Goal: Transaction & Acquisition: Purchase product/service

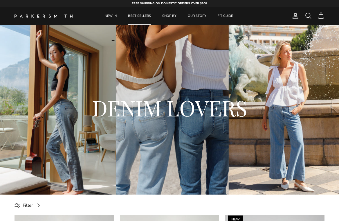
click at [142, 15] on link "BEST SELLERS" at bounding box center [139, 16] width 33 height 18
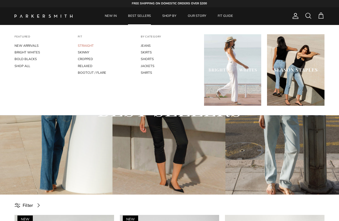
click at [89, 45] on link "STRAIGHT" at bounding box center [106, 45] width 57 height 7
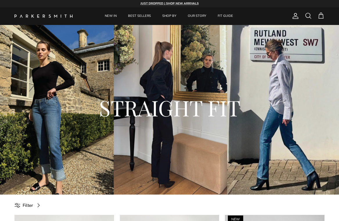
click at [307, 15] on span at bounding box center [308, 15] width 7 height 7
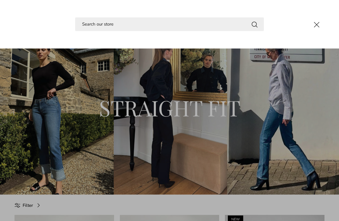
click at [160, 22] on input "Search" at bounding box center [169, 24] width 189 height 14
paste input "Bombshell Runaround"
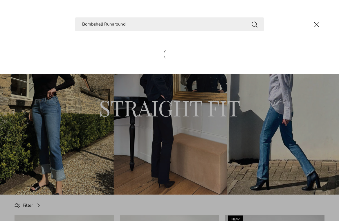
type input "Bombshell Runaround"
click at [251, 21] on button "Search" at bounding box center [254, 24] width 7 height 7
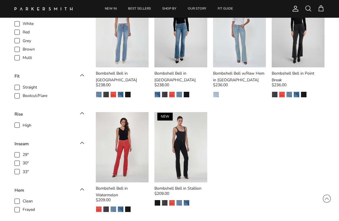
scroll to position [201, 0]
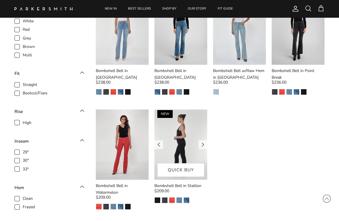
click at [180, 139] on img at bounding box center [180, 144] width 53 height 70
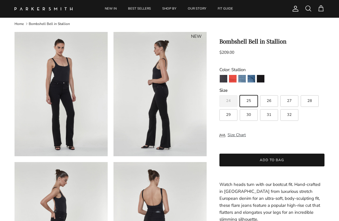
scroll to position [14, 0]
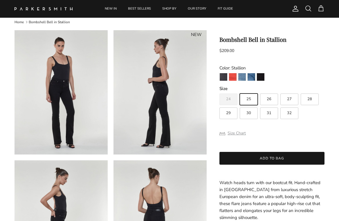
click at [236, 134] on button "Size Chart" at bounding box center [232, 133] width 26 height 11
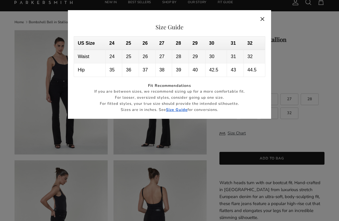
click at [263, 18] on button "Close" at bounding box center [262, 18] width 13 height 13
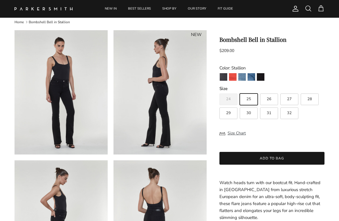
click at [311, 99] on span "28" at bounding box center [309, 99] width 5 height 4
click at [219, 91] on input "28" at bounding box center [219, 91] width 0 height 0
radio input "true"
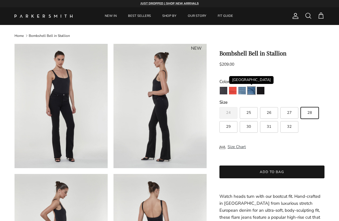
click at [253, 91] on img "Venice" at bounding box center [251, 91] width 8 height 8
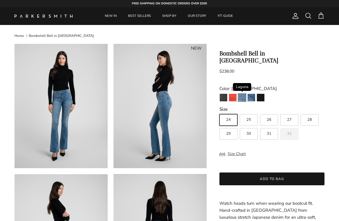
click at [238, 94] on img "Laguna" at bounding box center [242, 98] width 8 height 8
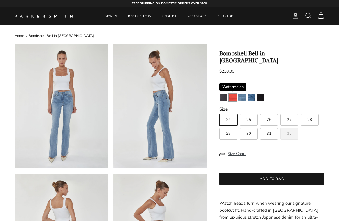
click at [233, 94] on img "Watermelon" at bounding box center [233, 98] width 8 height 8
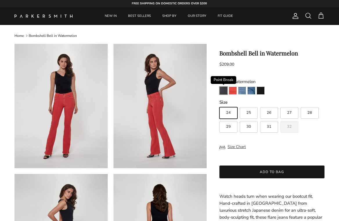
click at [225, 93] on img "Point Break" at bounding box center [224, 91] width 8 height 8
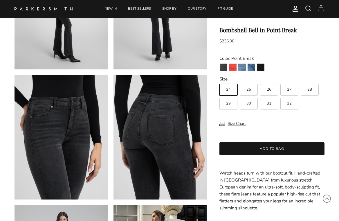
scroll to position [235, 0]
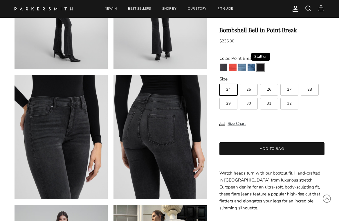
click at [263, 67] on img "Stallion" at bounding box center [261, 68] width 8 height 8
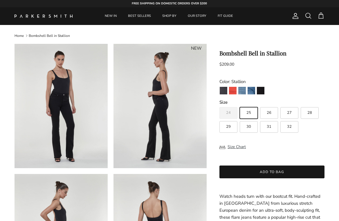
click at [311, 111] on span "28" at bounding box center [309, 113] width 5 height 4
click at [219, 105] on input "28" at bounding box center [219, 104] width 0 height 0
radio input "true"
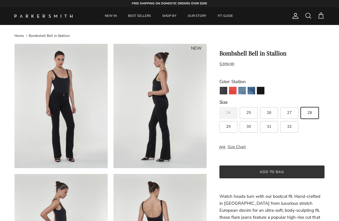
click at [274, 175] on button "Add to bag" at bounding box center [271, 171] width 105 height 13
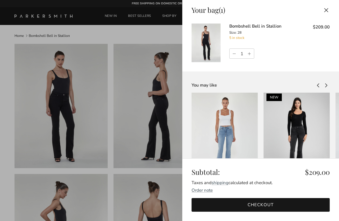
click at [136, 16] on div at bounding box center [169, 110] width 339 height 221
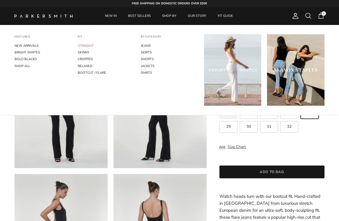
click at [84, 45] on link "STRAIGHT" at bounding box center [106, 45] width 57 height 7
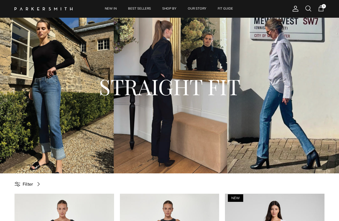
scroll to position [66, 0]
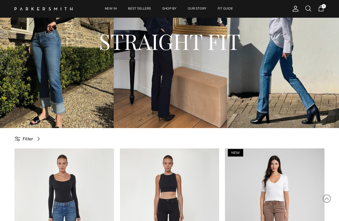
click at [23, 139] on span "Filter" at bounding box center [28, 138] width 10 height 7
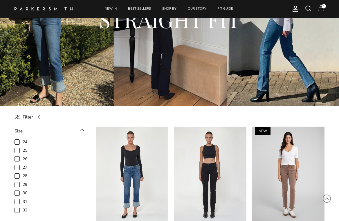
scroll to position [118, 0]
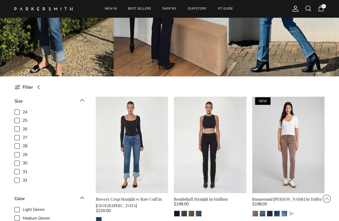
click at [23, 147] on span "28" at bounding box center [25, 146] width 5 height 6
click at [23, 143] on input "28" at bounding box center [22, 143] width 1 height 1
checkbox input "true"
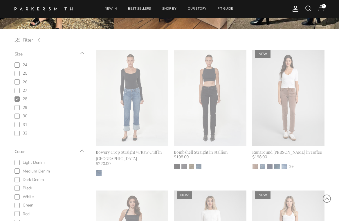
scroll to position [192, 0]
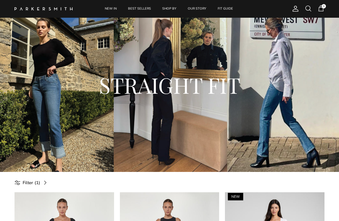
scroll to position [53, 0]
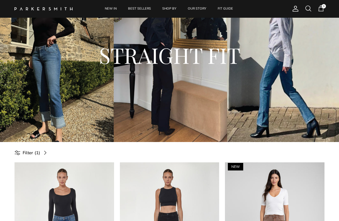
click at [41, 152] on link "Filter (1)" at bounding box center [33, 152] width 36 height 13
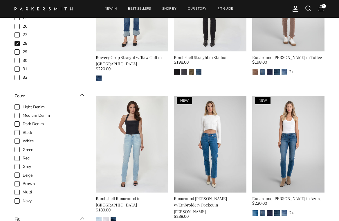
scroll to position [265, 0]
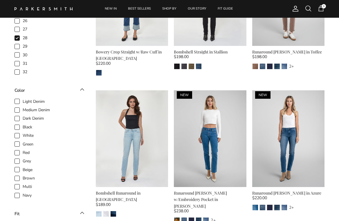
click at [27, 126] on span "Black" at bounding box center [28, 127] width 10 height 6
click at [23, 124] on input "Black" at bounding box center [22, 124] width 1 height 1
checkbox input "true"
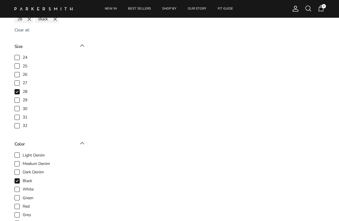
scroll to position [184, 0]
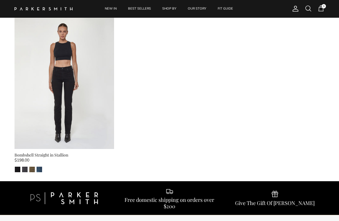
scroll to position [196, 0]
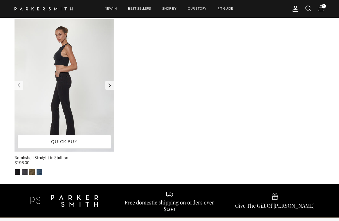
click at [65, 103] on img at bounding box center [65, 85] width 100 height 133
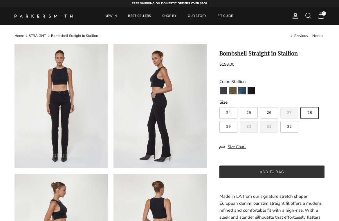
click at [282, 172] on button "Add to bag" at bounding box center [271, 171] width 105 height 13
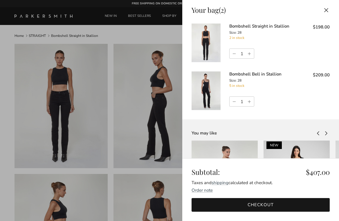
click at [265, 75] on link "Bombshell Bell in Stallion" at bounding box center [255, 74] width 52 height 6
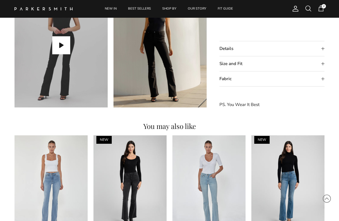
scroll to position [429, 0]
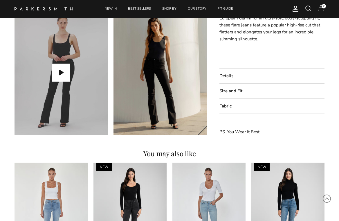
click at [223, 76] on summary "Details" at bounding box center [271, 75] width 105 height 15
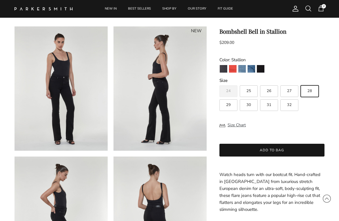
scroll to position [0, 0]
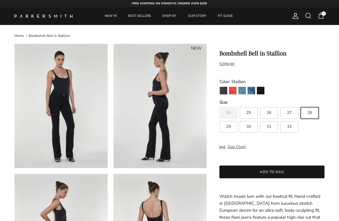
click at [320, 17] on span "2" at bounding box center [320, 15] width 7 height 7
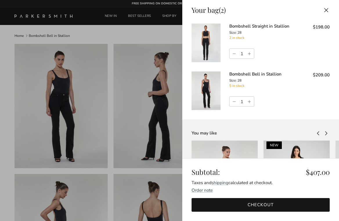
click at [269, 25] on link "Bombshell Straight in Stallion" at bounding box center [259, 26] width 60 height 6
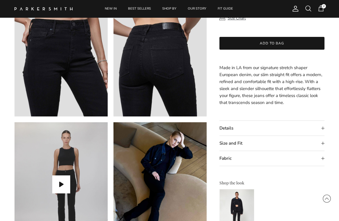
scroll to position [320, 0]
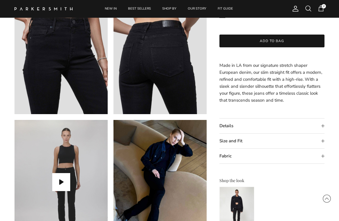
click at [225, 130] on summary "Details" at bounding box center [271, 125] width 105 height 15
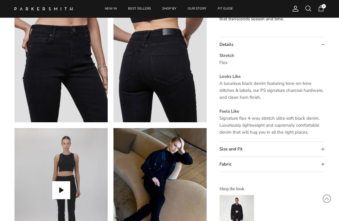
scroll to position [0, 0]
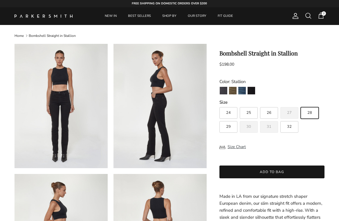
click at [320, 19] on span "2" at bounding box center [320, 15] width 7 height 7
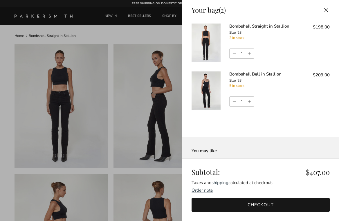
click at [235, 102] on link "Decrease quantity" at bounding box center [233, 102] width 8 height 10
type input "0"
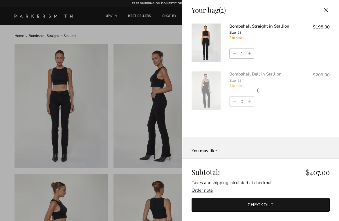
click at [216, 204] on link "Checkout" at bounding box center [260, 205] width 138 height 14
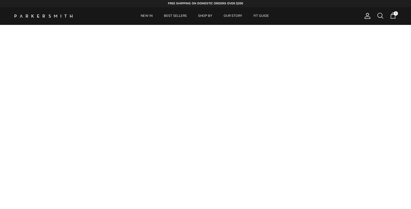
click at [393, 17] on span "1" at bounding box center [393, 15] width 7 height 7
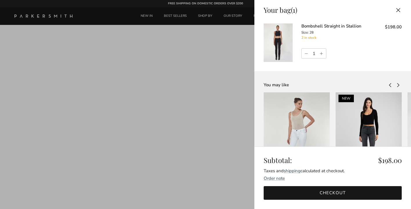
scroll to position [12, 0]
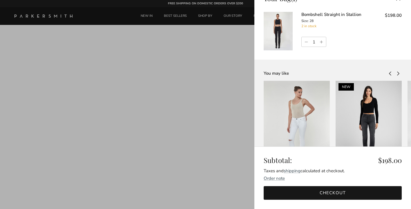
click at [312, 191] on link "Checkout" at bounding box center [333, 194] width 138 height 14
